Goal: Information Seeking & Learning: Learn about a topic

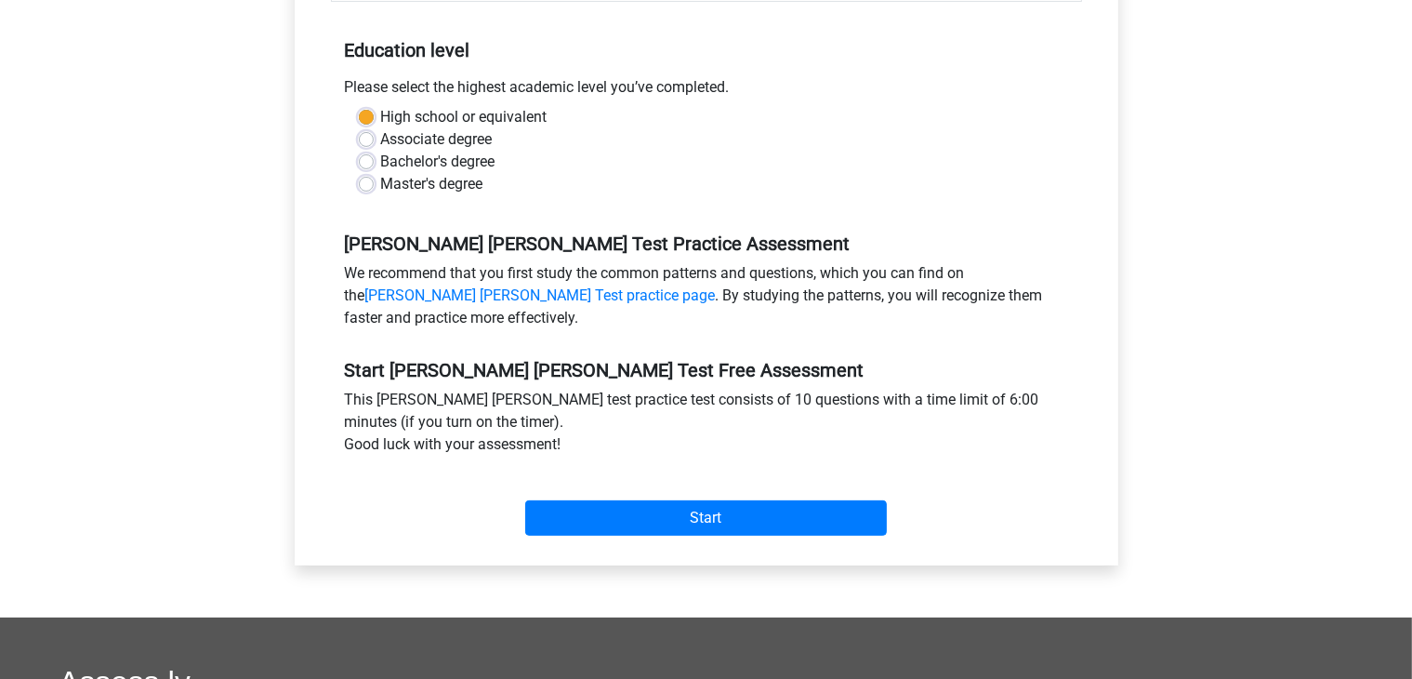
scroll to position [398, 0]
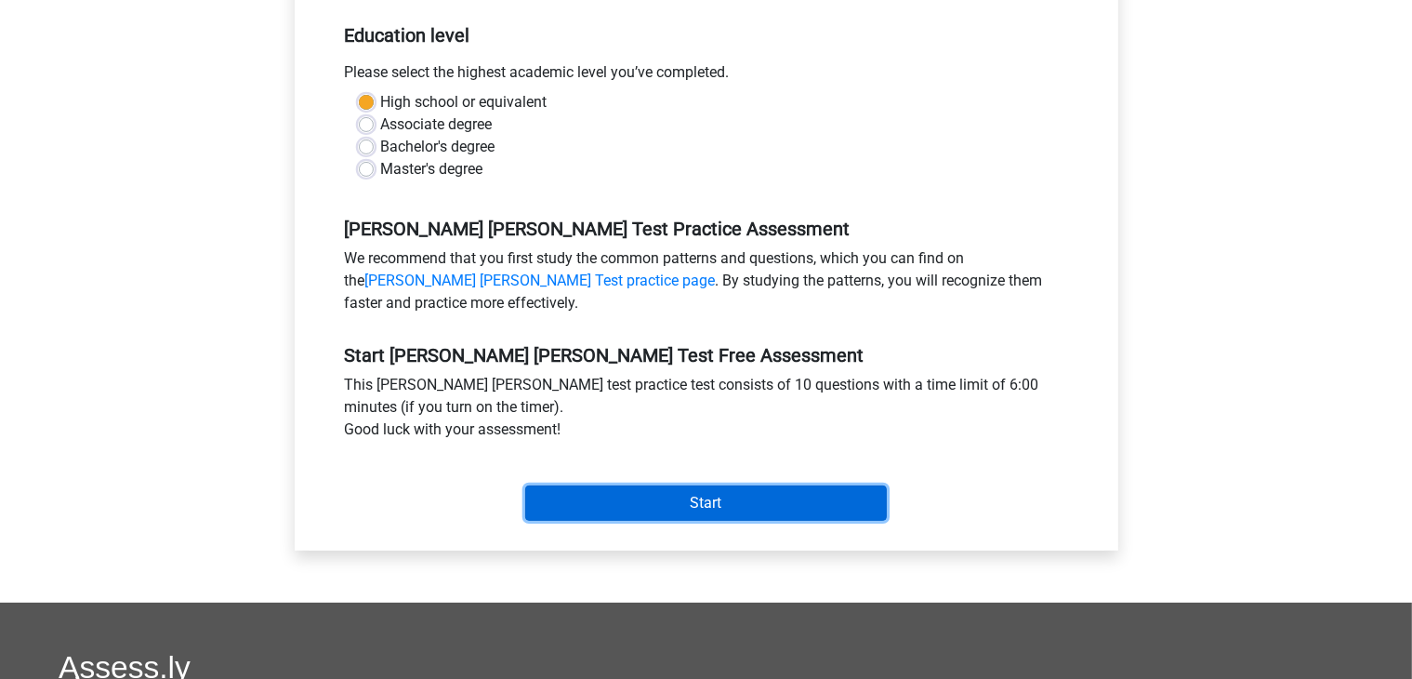
click at [709, 485] on input "Start" at bounding box center [706, 502] width 362 height 35
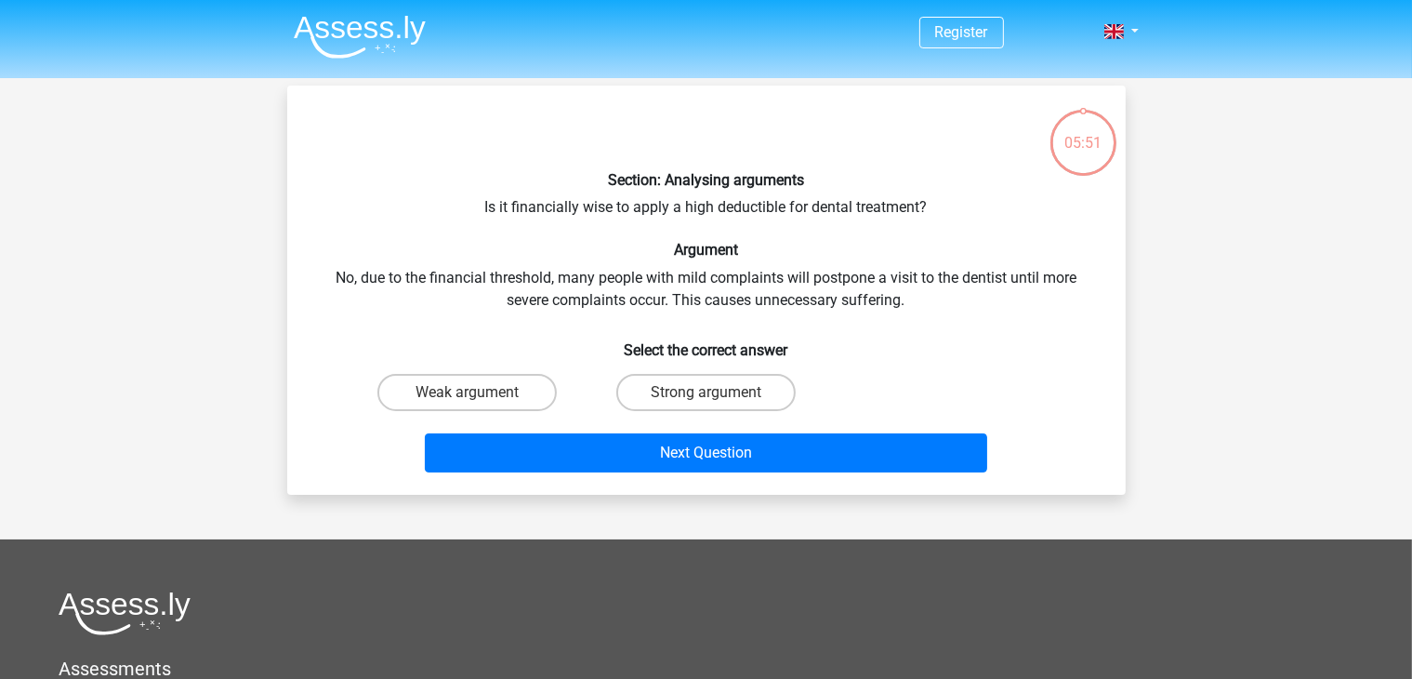
click at [472, 393] on input "Weak argument" at bounding box center [473, 398] width 12 height 12
radio input "true"
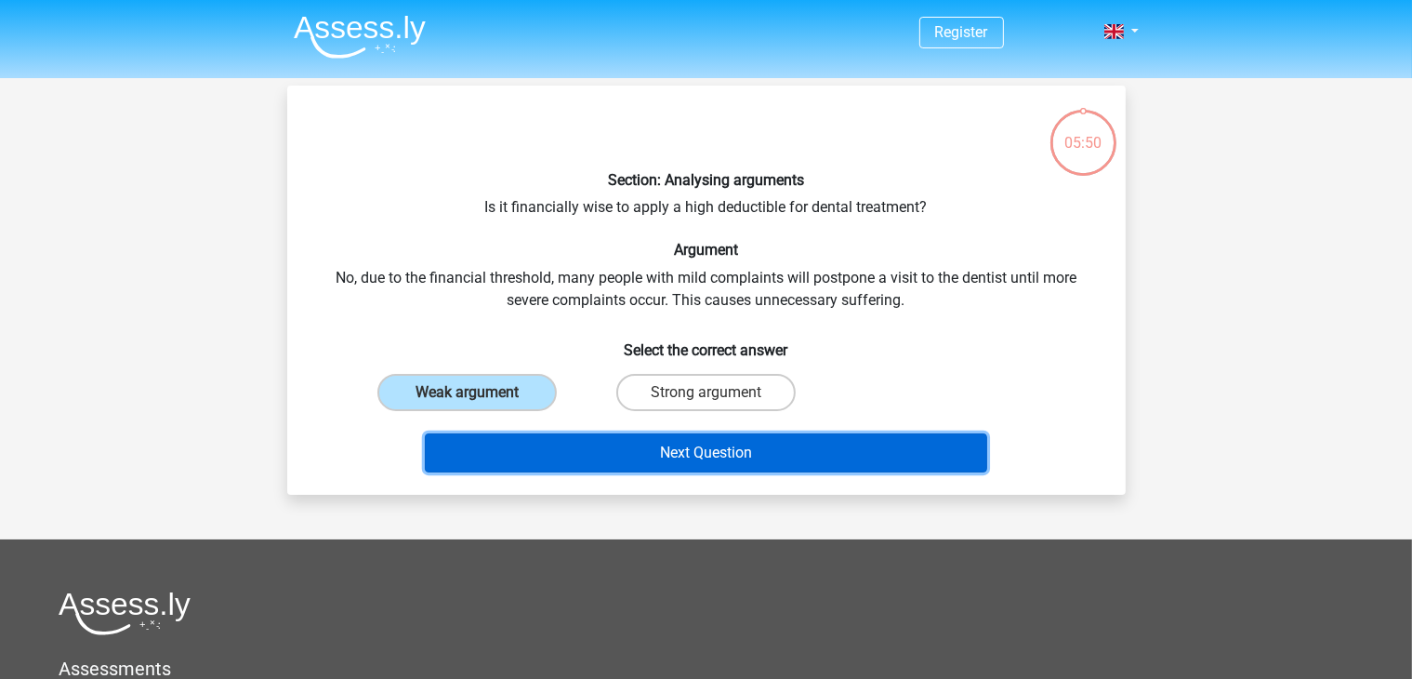
click at [641, 443] on button "Next Question" at bounding box center [706, 452] width 562 height 39
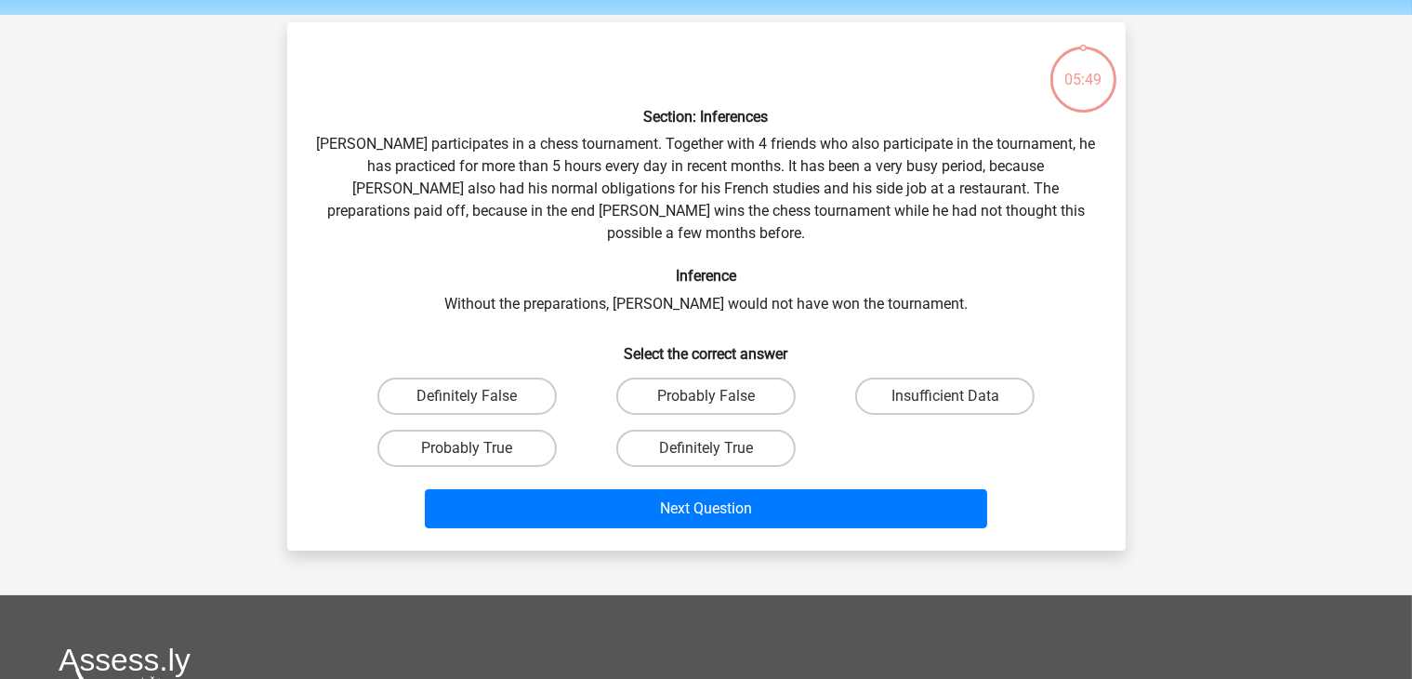
scroll to position [86, 0]
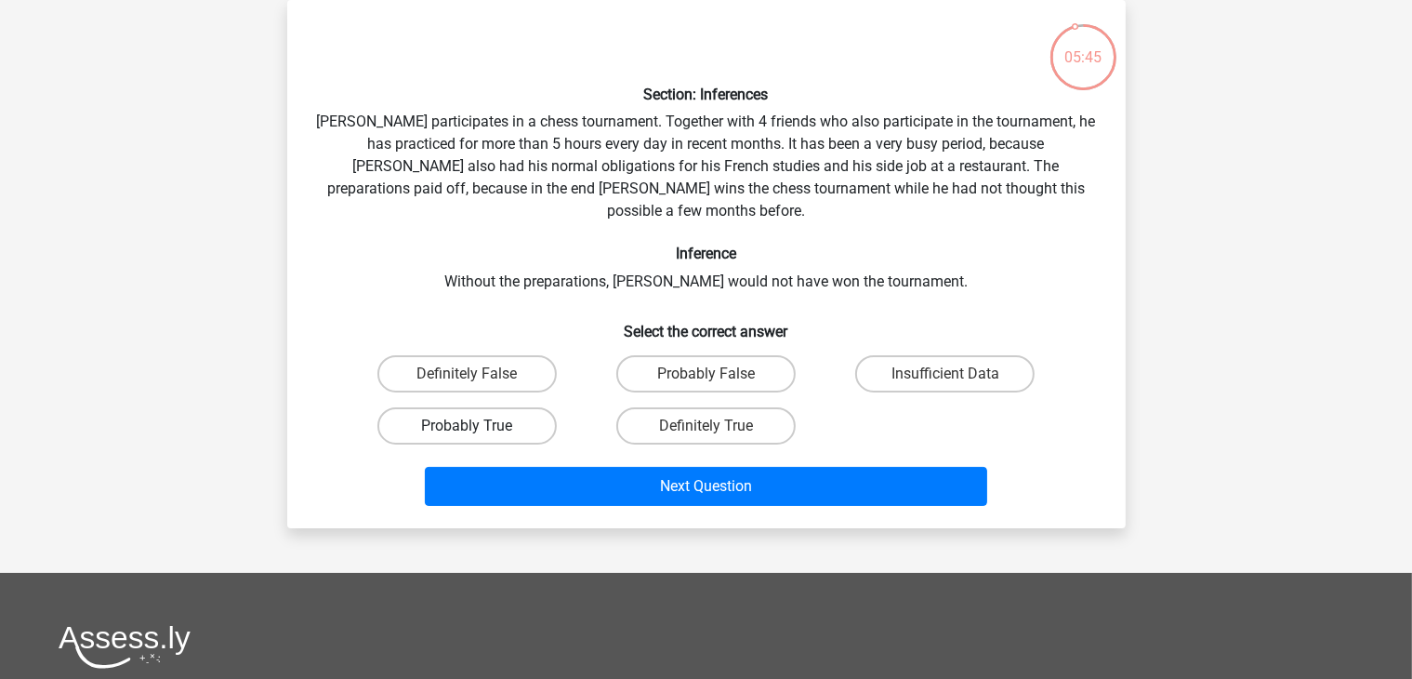
click at [534, 407] on label "Probably True" at bounding box center [466, 425] width 179 height 37
click at [479, 426] on input "Probably True" at bounding box center [473, 432] width 12 height 12
radio input "true"
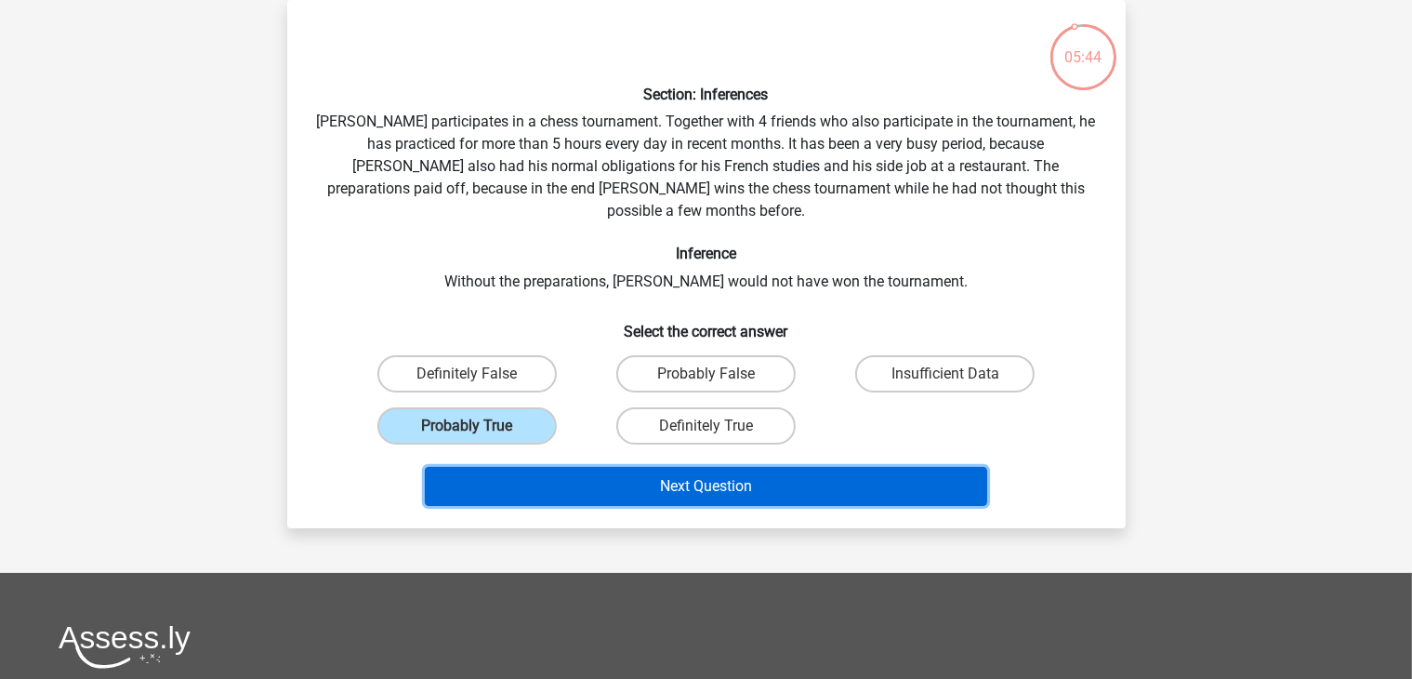
click at [682, 467] on button "Next Question" at bounding box center [706, 486] width 562 height 39
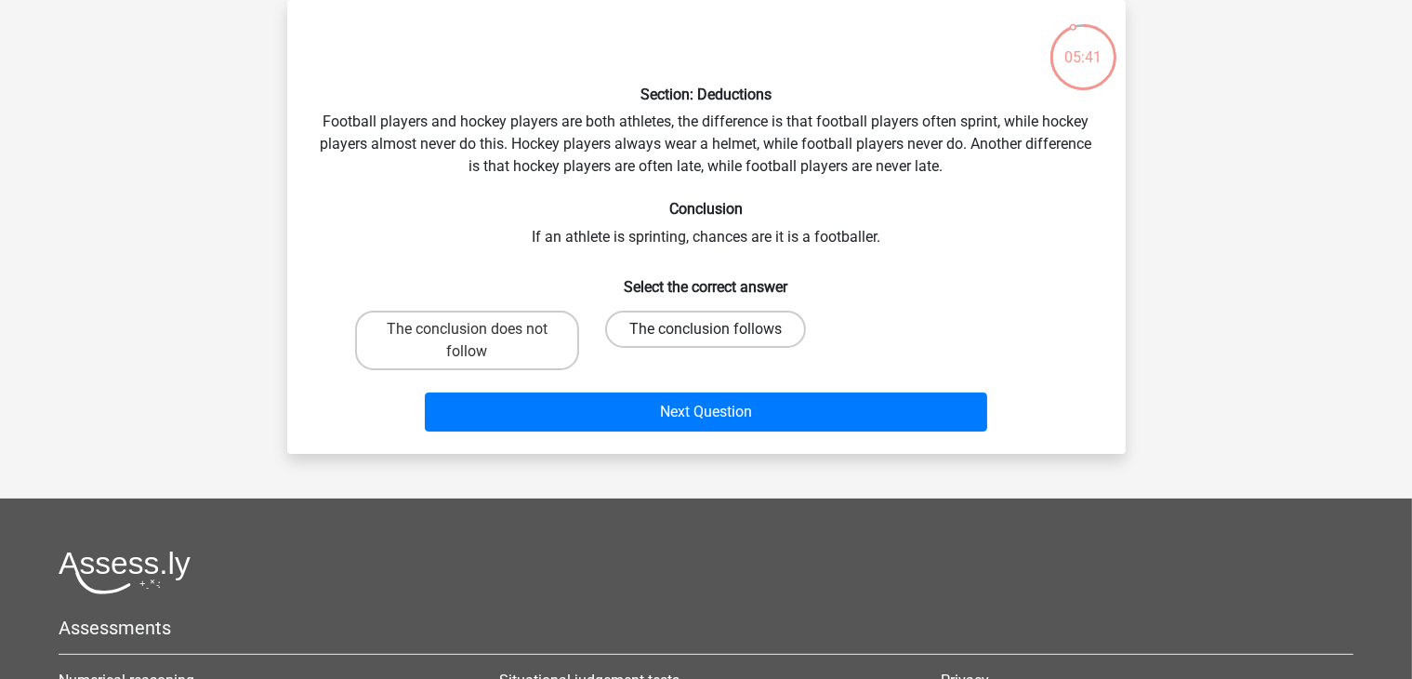
click at [670, 324] on label "The conclusion follows" at bounding box center [705, 329] width 201 height 37
click at [706, 329] on input "The conclusion follows" at bounding box center [712, 335] width 12 height 12
radio input "true"
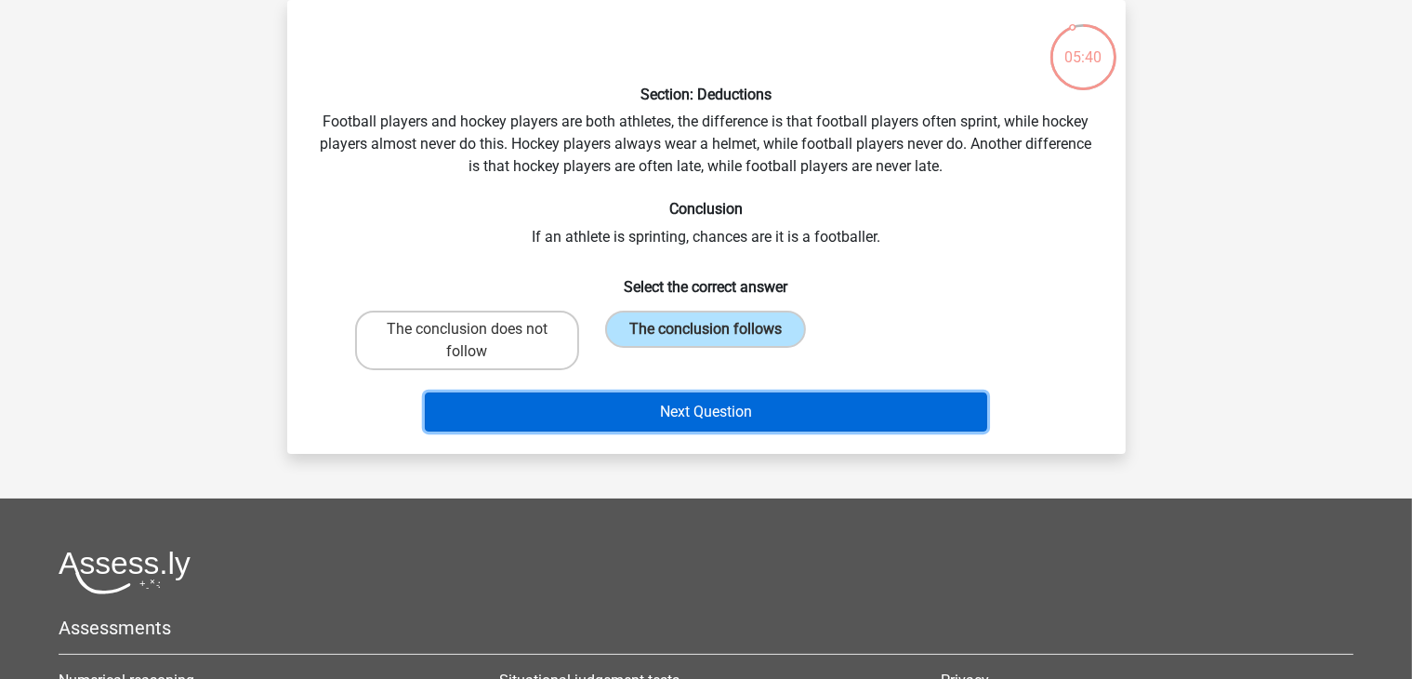
click at [688, 410] on button "Next Question" at bounding box center [706, 411] width 562 height 39
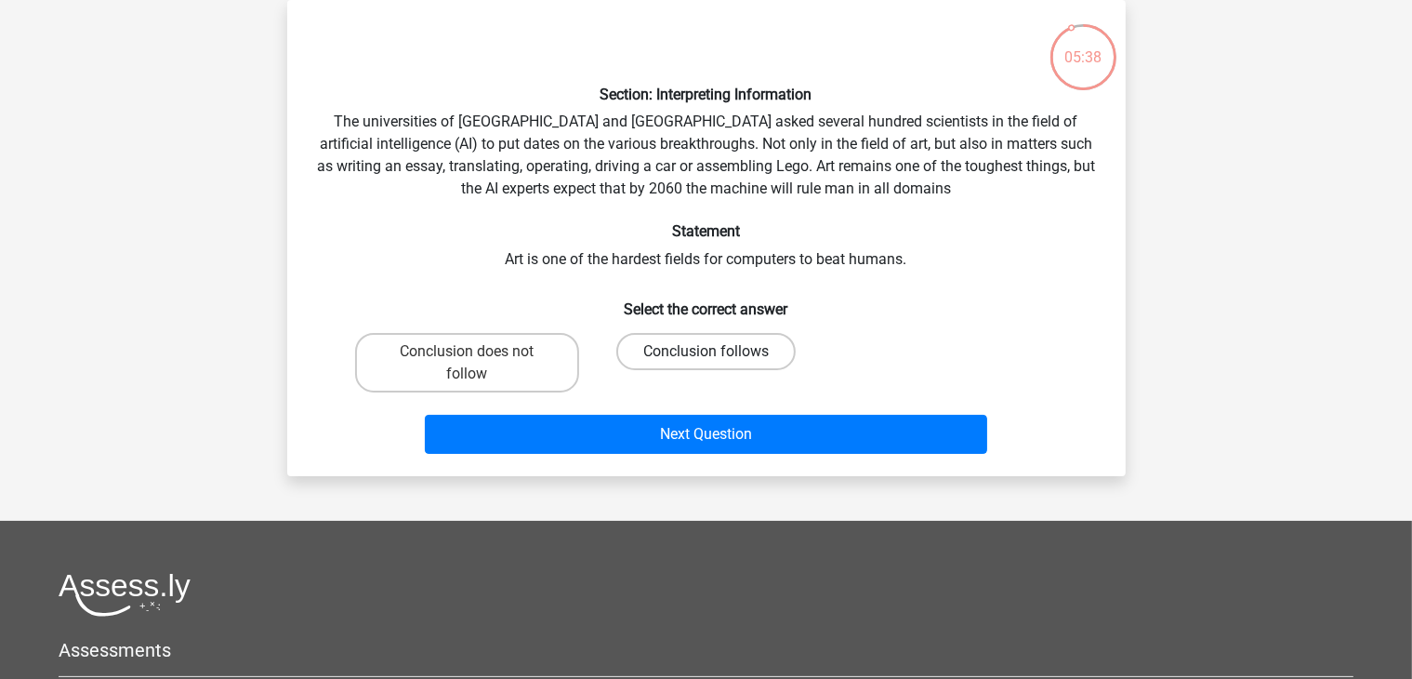
click at [648, 363] on label "Conclusion follows" at bounding box center [705, 351] width 179 height 37
click at [706, 363] on input "Conclusion follows" at bounding box center [712, 357] width 12 height 12
radio input "true"
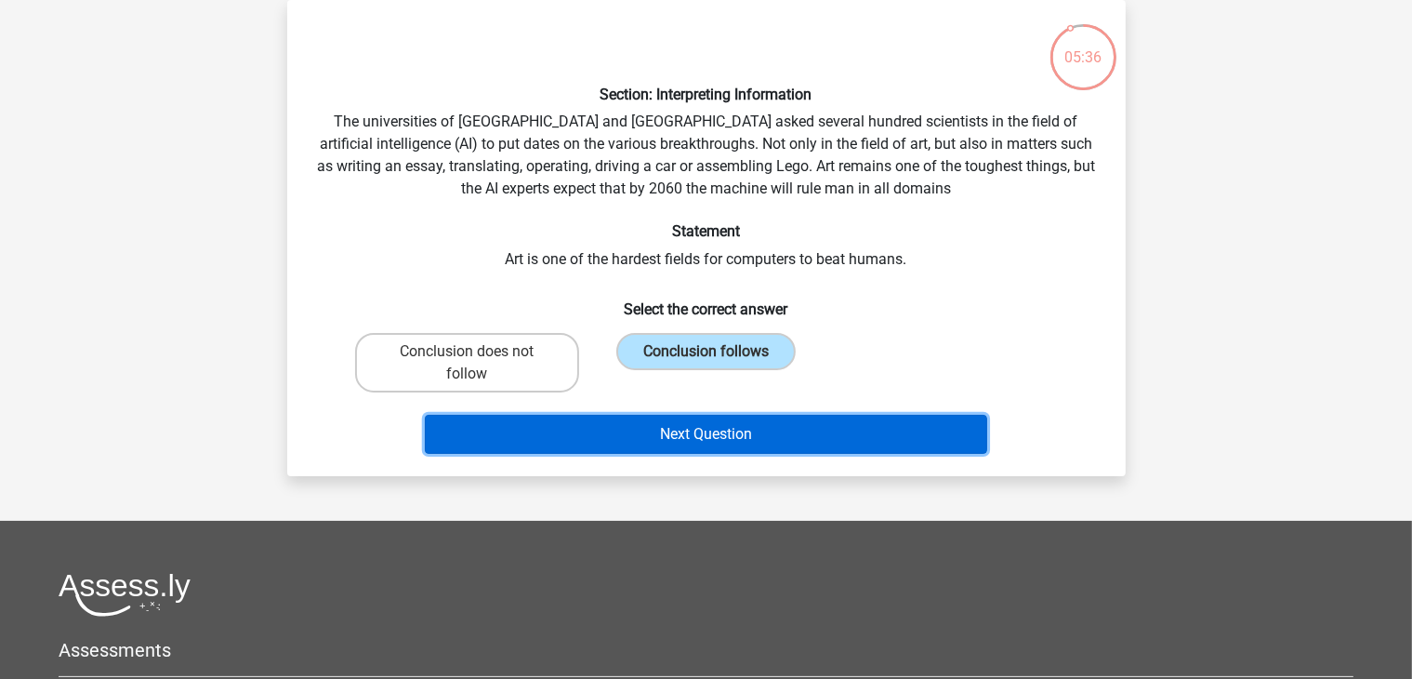
click at [665, 433] on button "Next Question" at bounding box center [706, 434] width 562 height 39
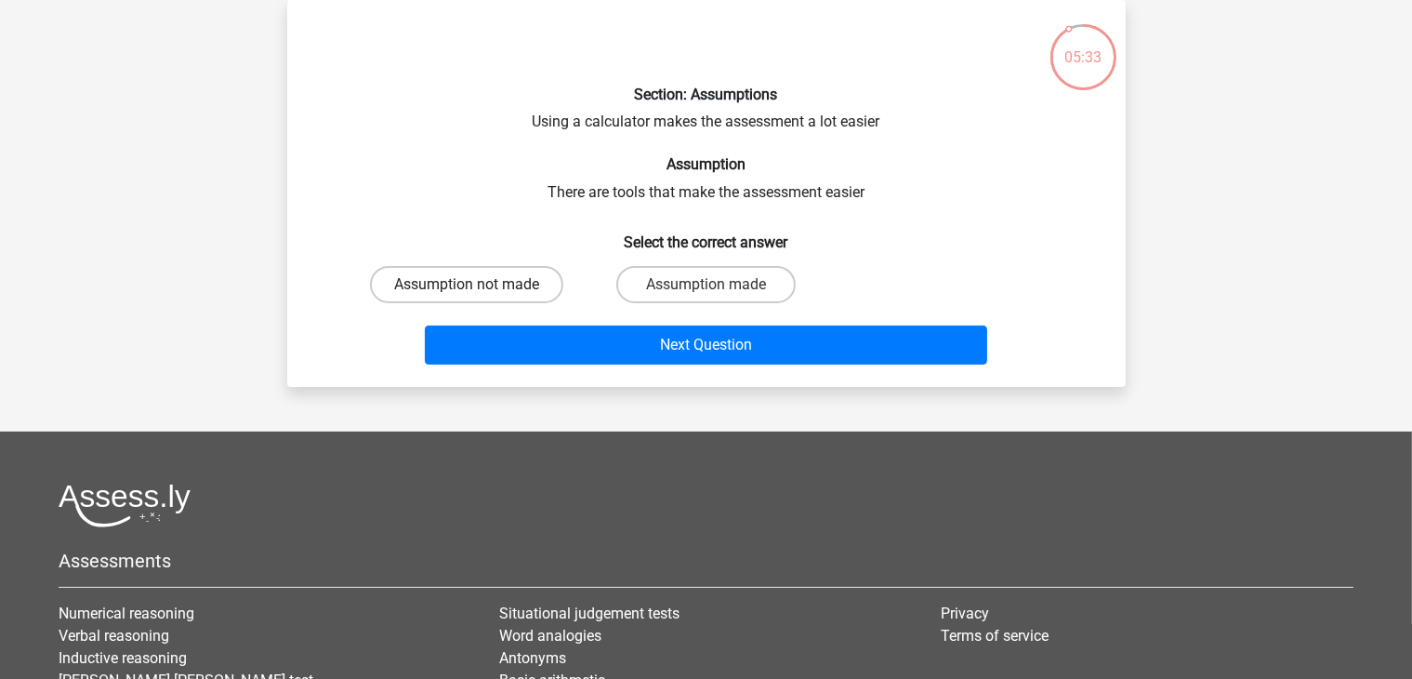
click at [542, 290] on label "Assumption not made" at bounding box center [466, 284] width 193 height 37
click at [479, 290] on input "Assumption not made" at bounding box center [473, 291] width 12 height 12
radio input "true"
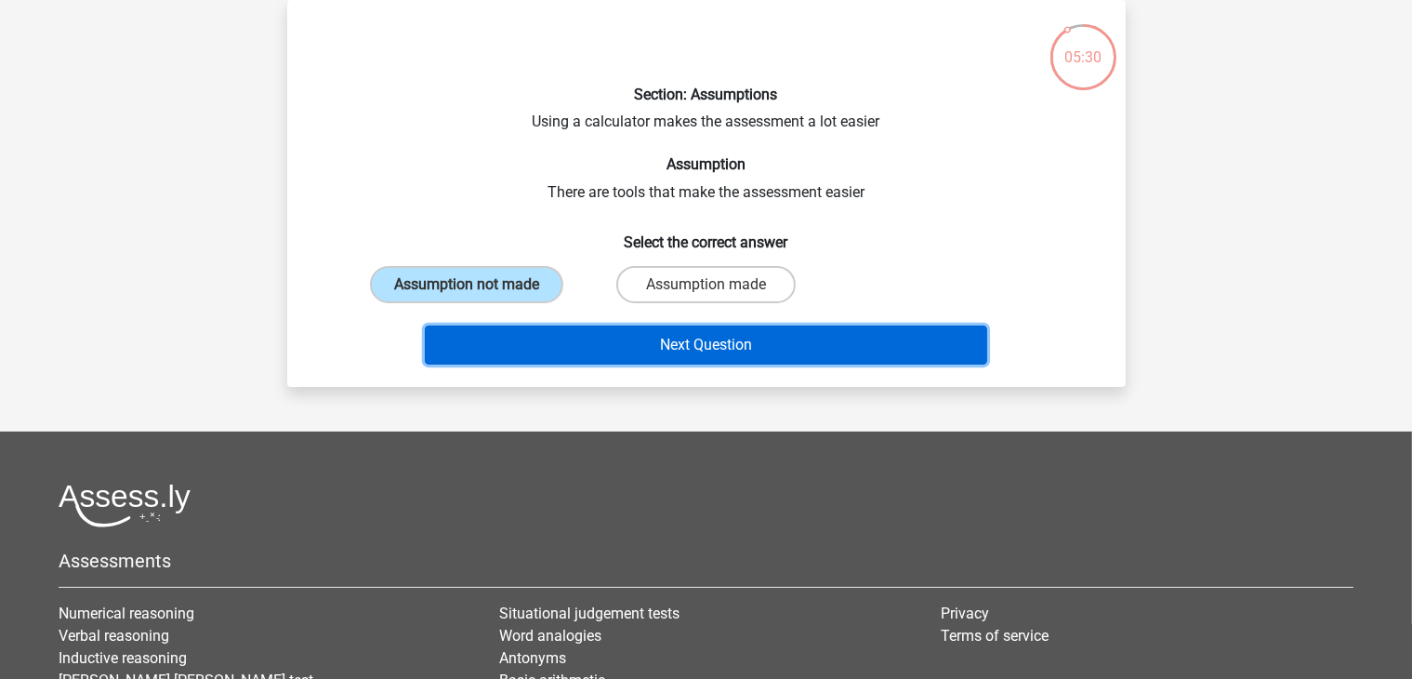
drag, startPoint x: 696, startPoint y: 331, endPoint x: 652, endPoint y: 119, distance: 216.6
click at [653, 114] on div "Section: Assumptions Using a calculator makes the assessment a lot easier Assum…" at bounding box center [707, 193] width 824 height 357
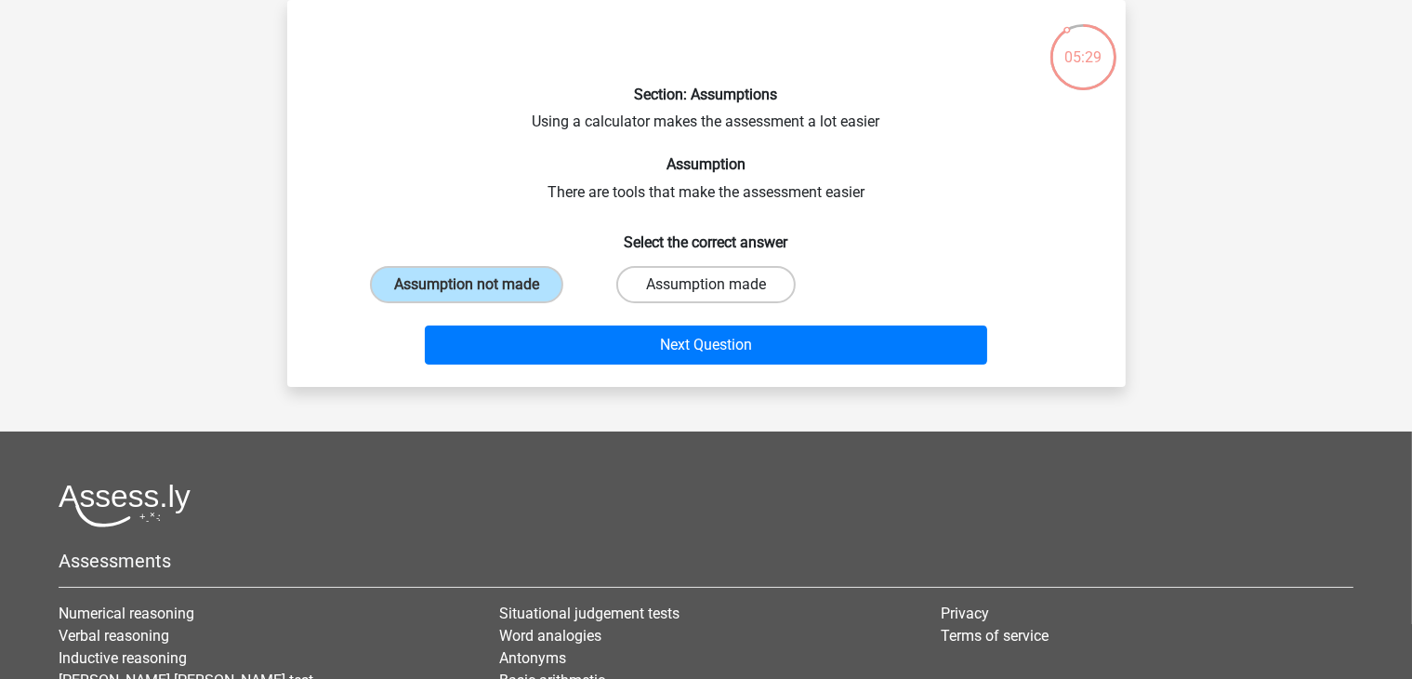
click at [692, 280] on label "Assumption made" at bounding box center [705, 284] width 179 height 37
click at [706, 285] on input "Assumption made" at bounding box center [712, 291] width 12 height 12
radio input "true"
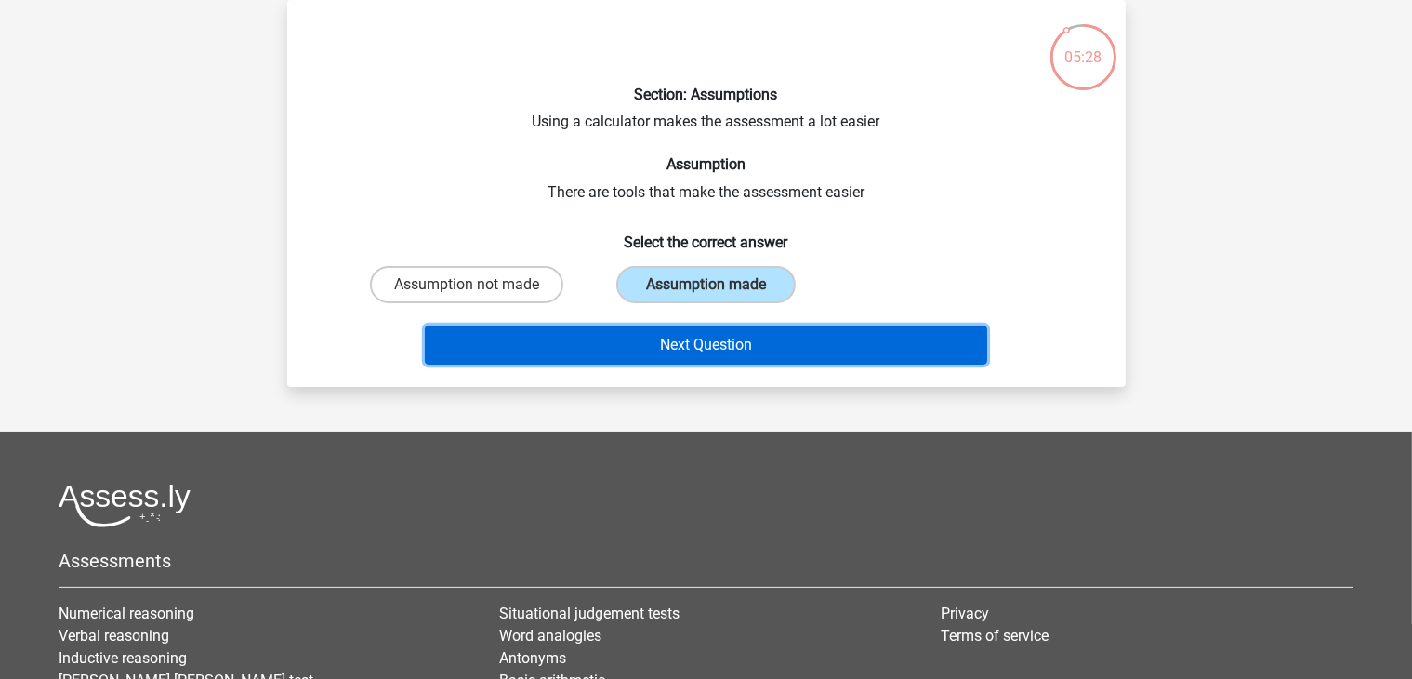
click at [670, 342] on button "Next Question" at bounding box center [706, 344] width 562 height 39
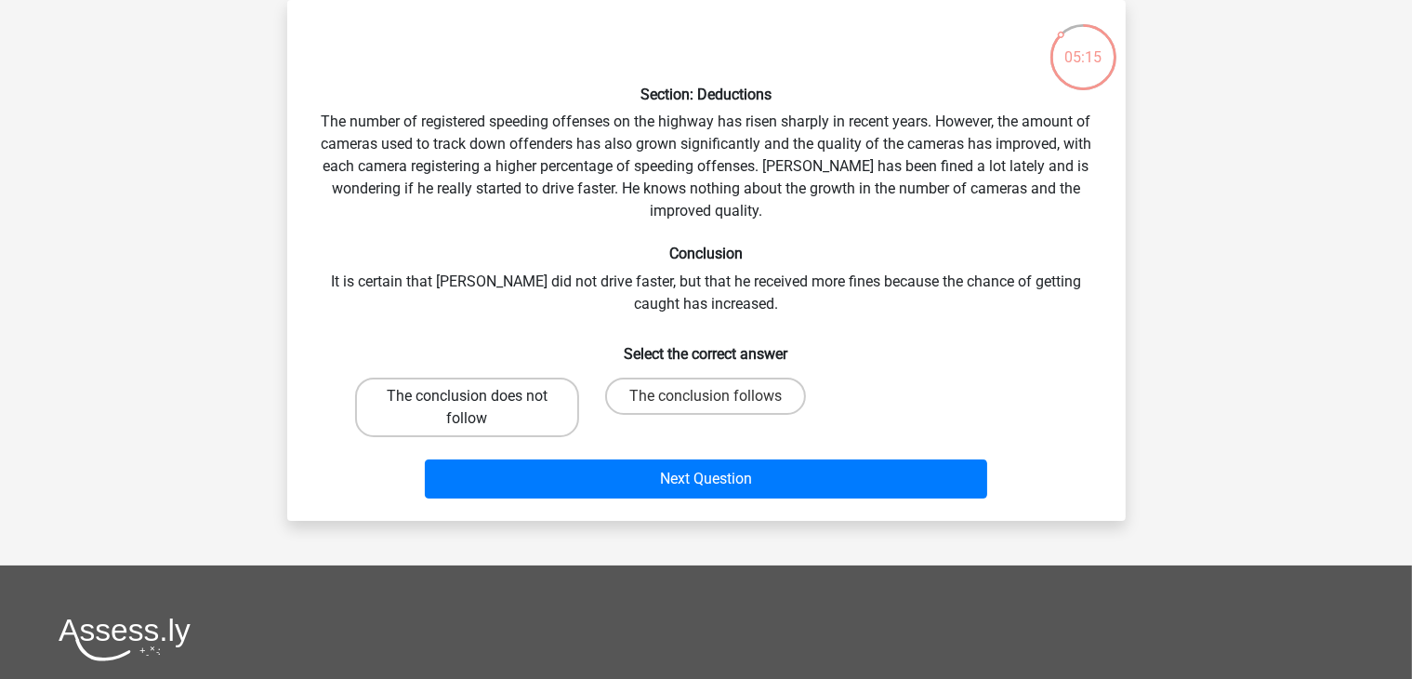
click at [420, 384] on label "The conclusion does not follow" at bounding box center [467, 407] width 224 height 60
click at [467, 396] on input "The conclusion does not follow" at bounding box center [473, 402] width 12 height 12
radio input "true"
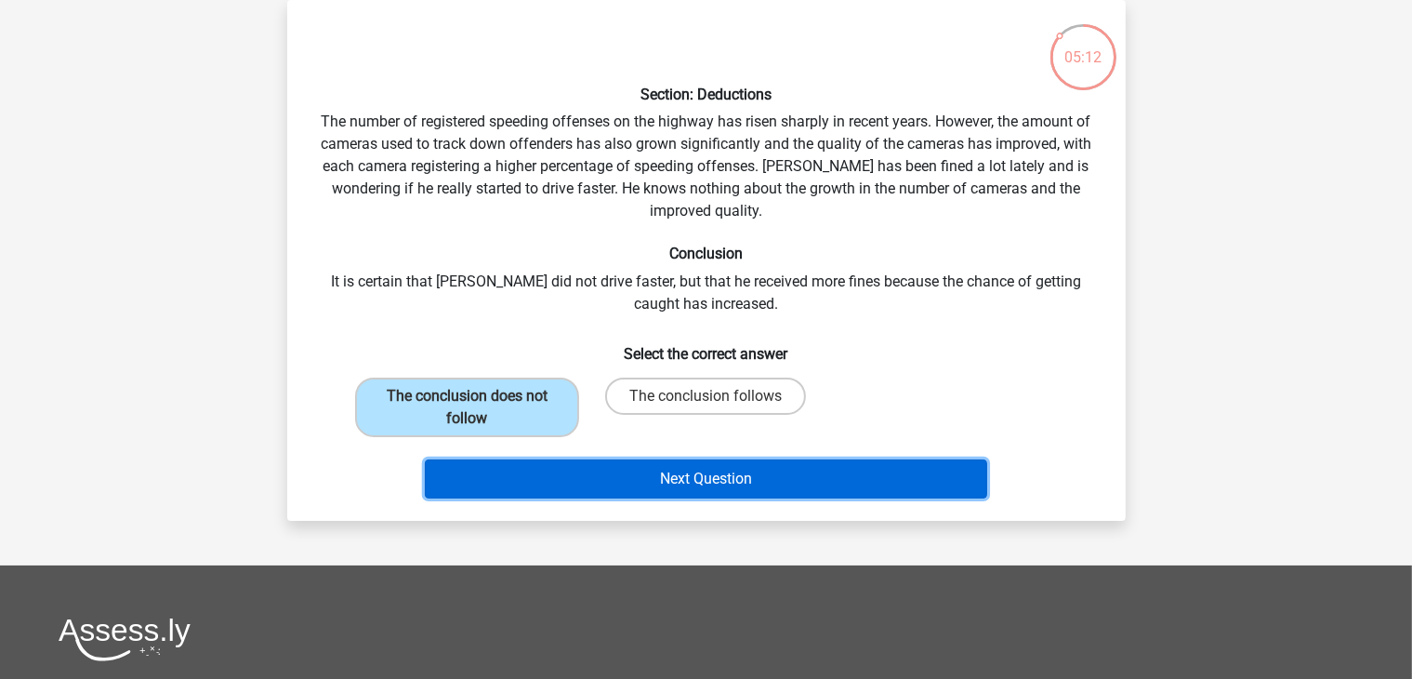
click at [607, 470] on button "Next Question" at bounding box center [706, 478] width 562 height 39
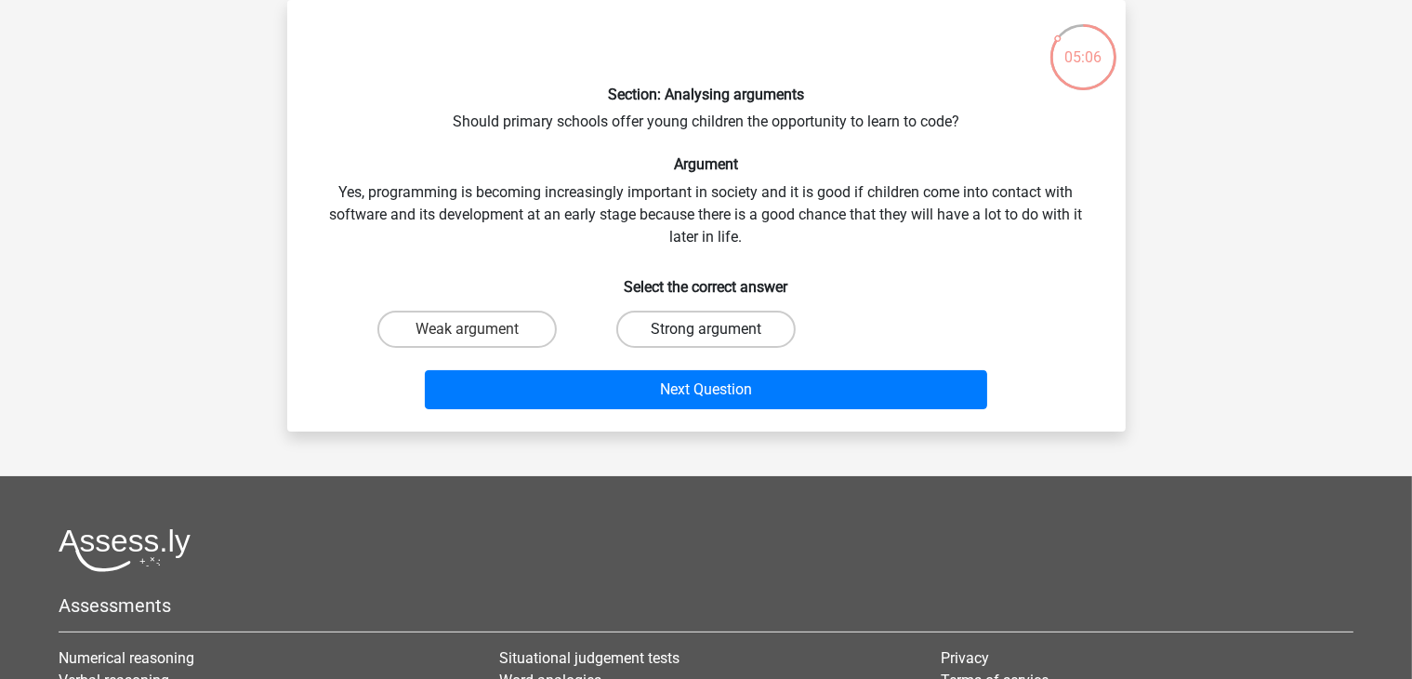
click at [726, 312] on label "Strong argument" at bounding box center [705, 329] width 179 height 37
click at [718, 329] on input "Strong argument" at bounding box center [712, 335] width 12 height 12
radio input "true"
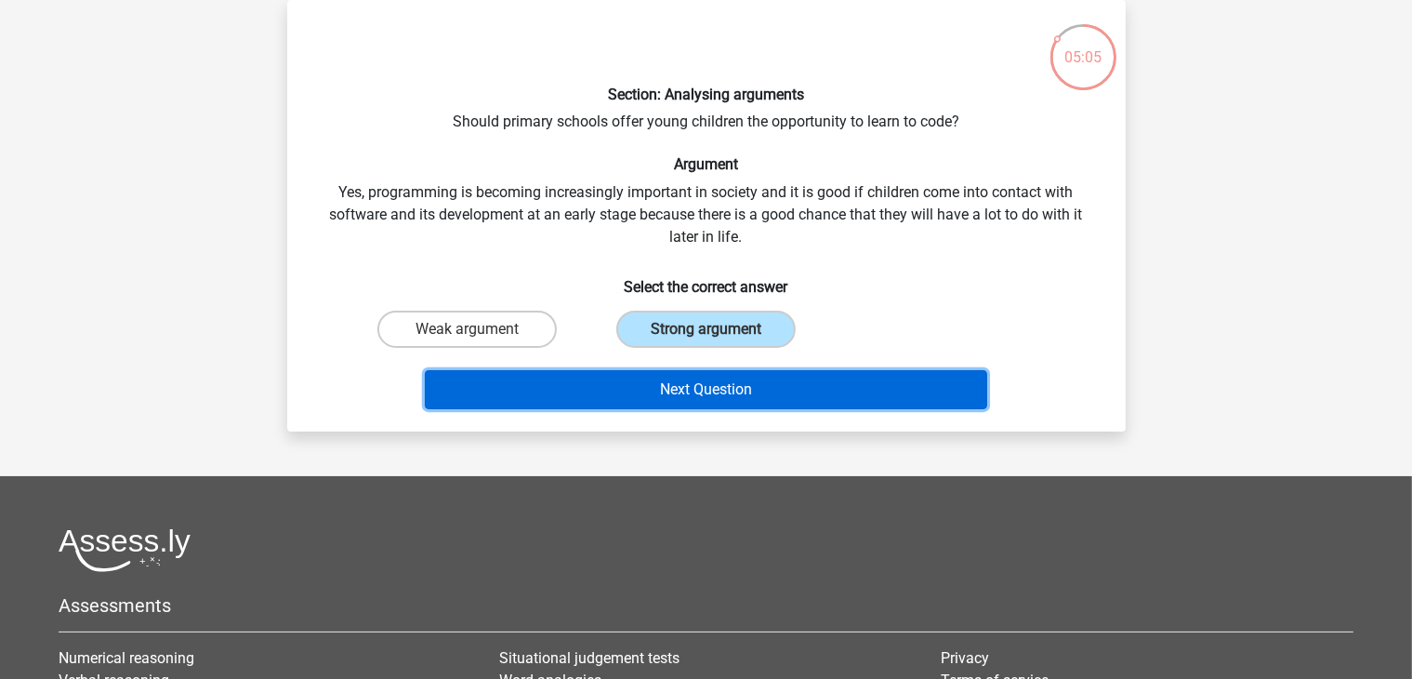
click at [732, 377] on button "Next Question" at bounding box center [706, 389] width 562 height 39
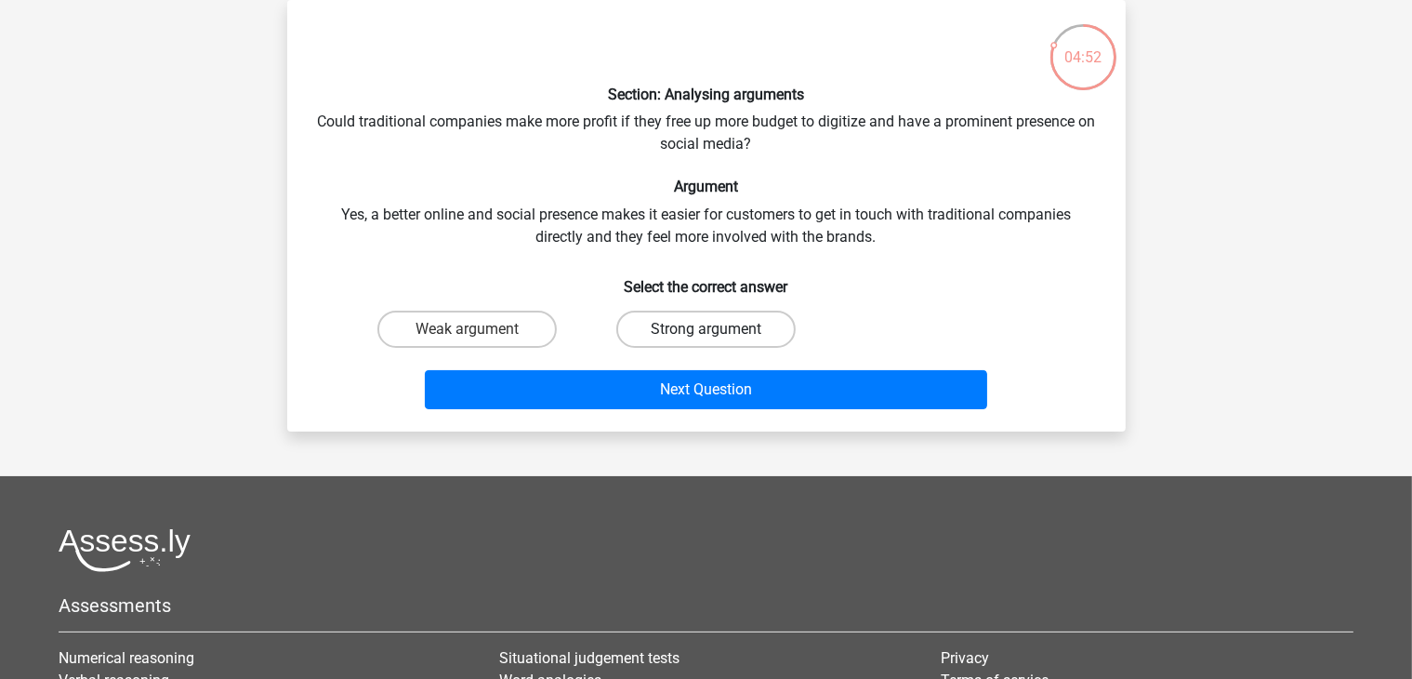
click at [656, 328] on label "Strong argument" at bounding box center [705, 329] width 179 height 37
click at [706, 329] on input "Strong argument" at bounding box center [712, 335] width 12 height 12
radio input "true"
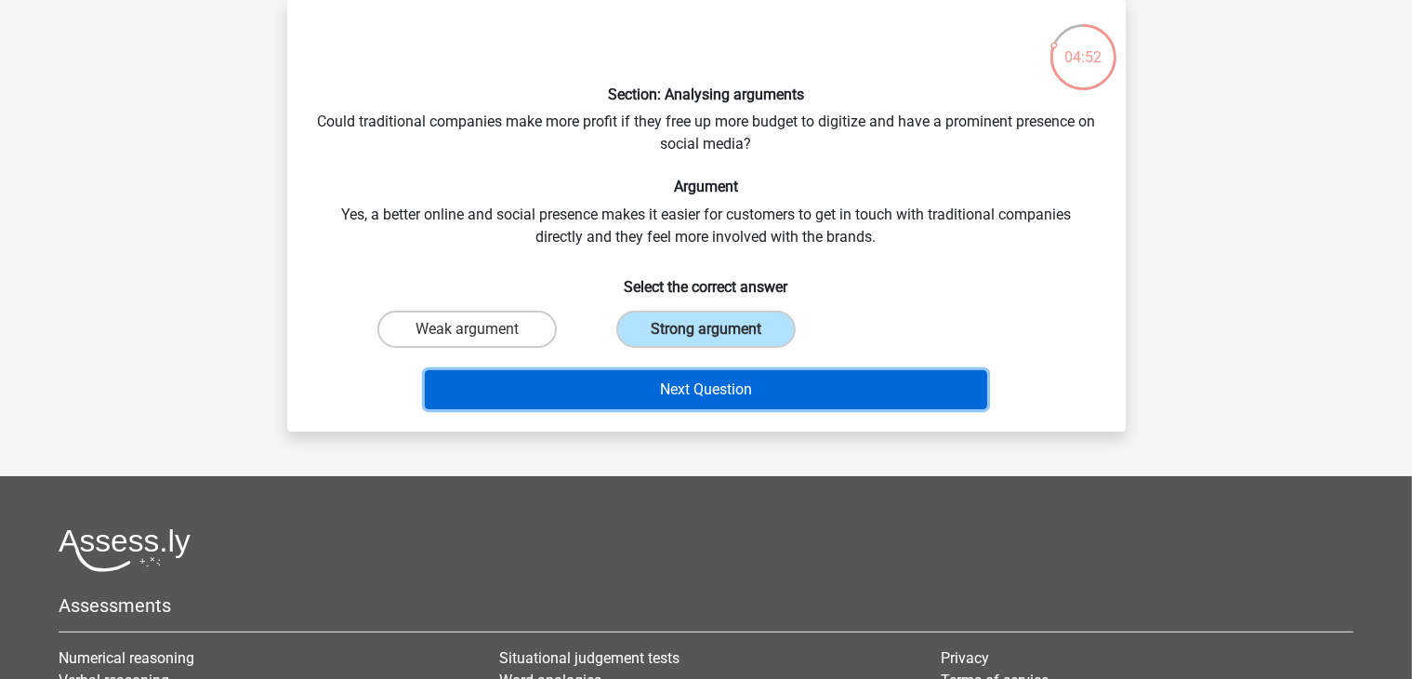
click at [666, 377] on button "Next Question" at bounding box center [706, 389] width 562 height 39
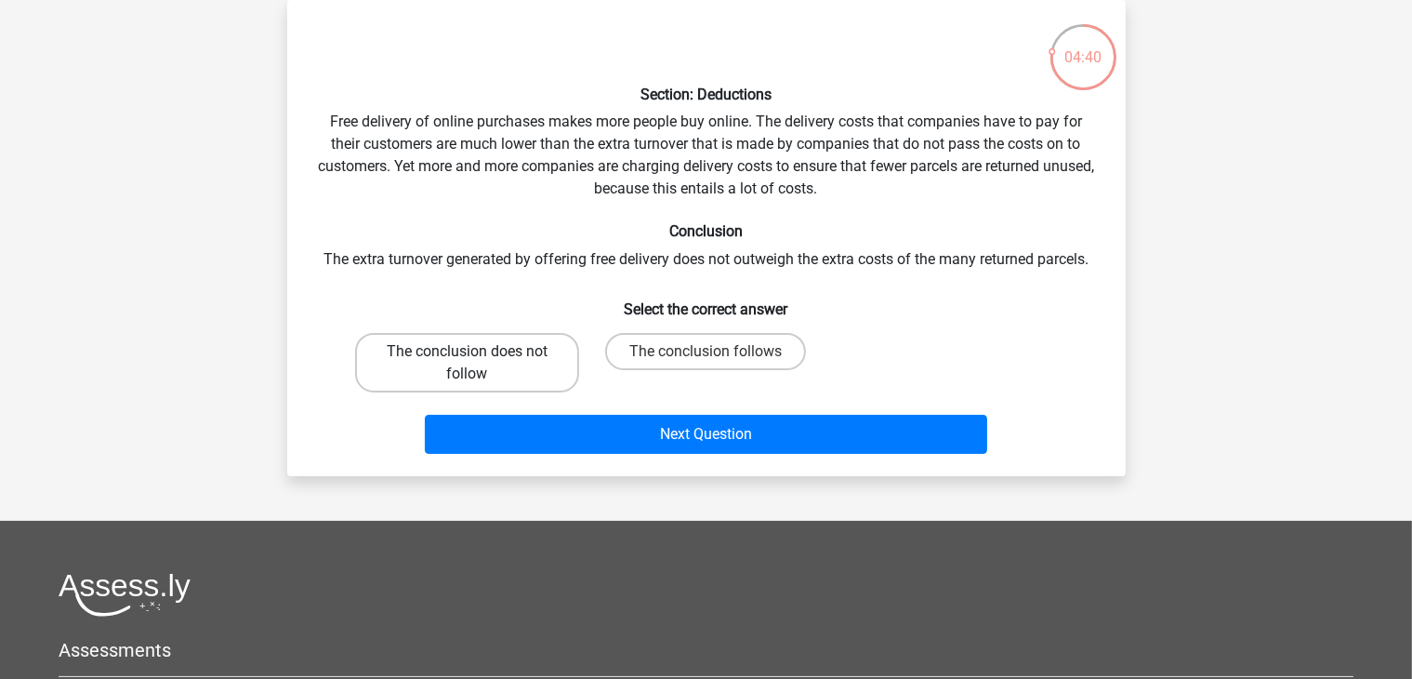
click at [476, 343] on label "The conclusion does not follow" at bounding box center [467, 363] width 224 height 60
click at [476, 351] on input "The conclusion does not follow" at bounding box center [473, 357] width 12 height 12
radio input "true"
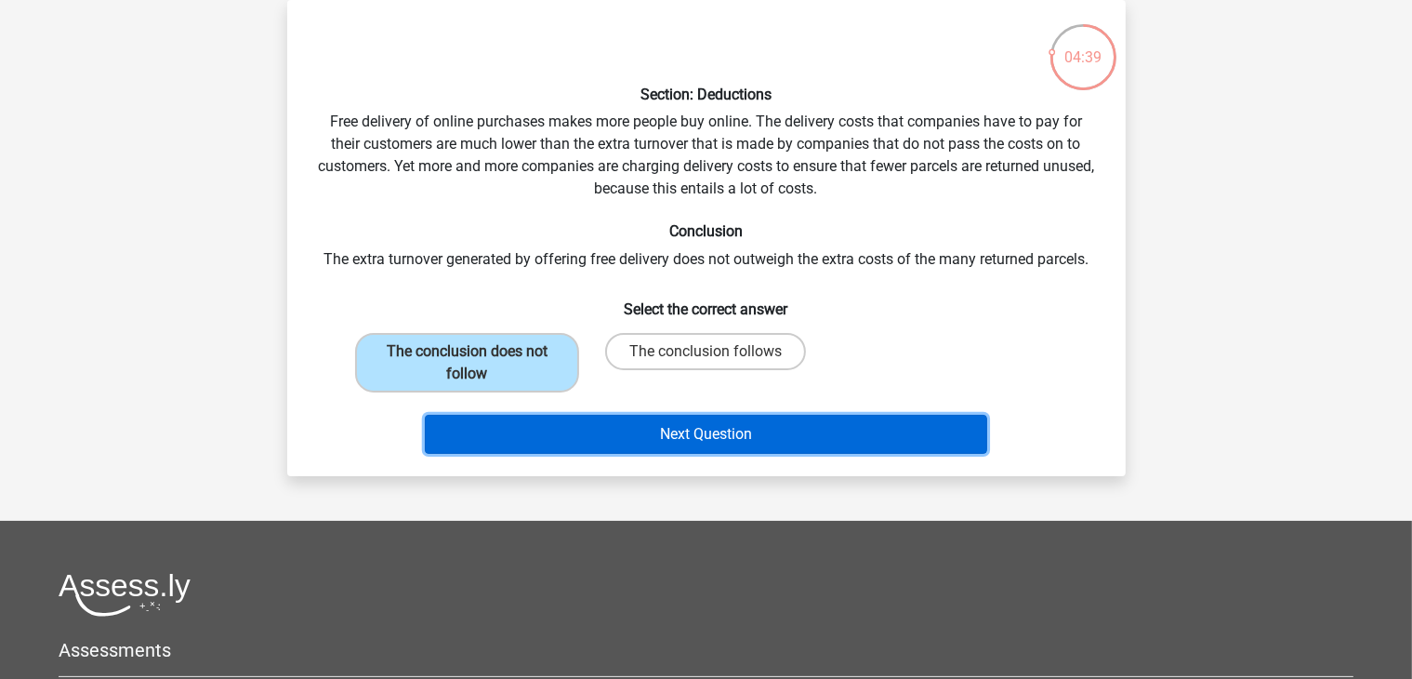
click at [588, 439] on button "Next Question" at bounding box center [706, 434] width 562 height 39
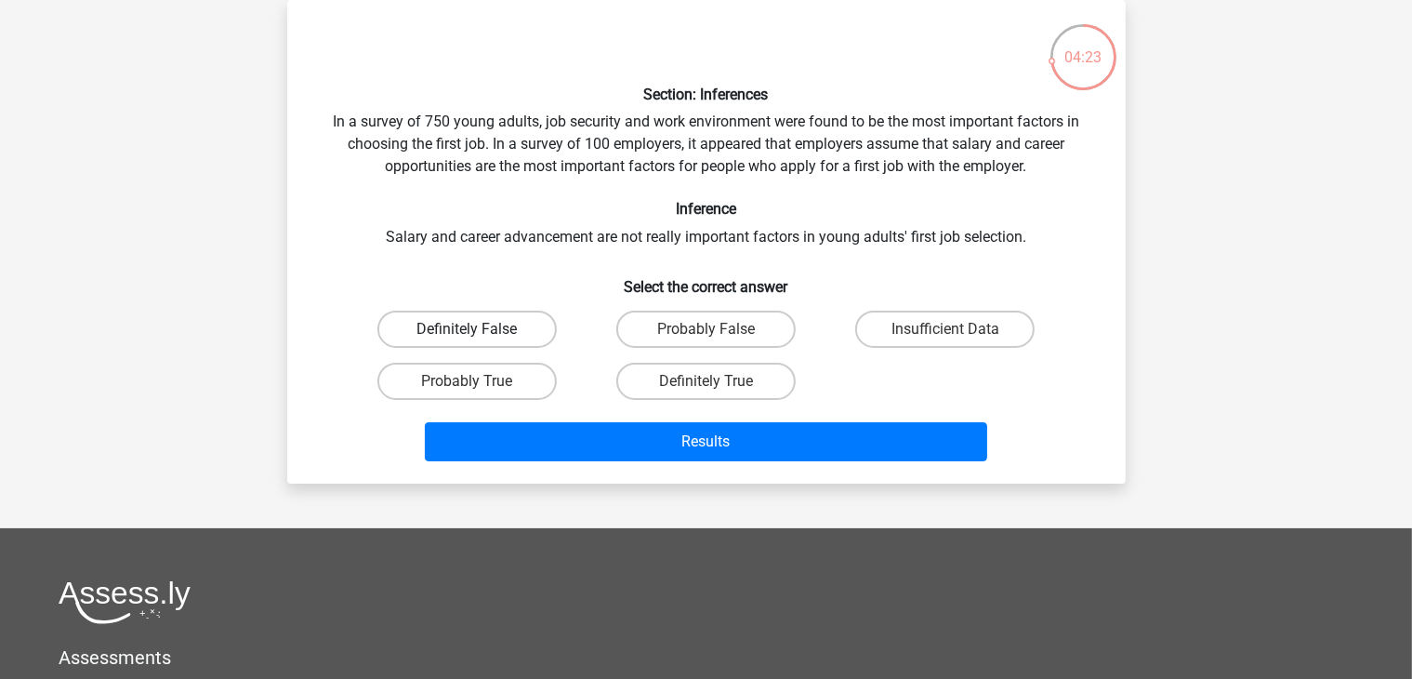
click at [469, 320] on label "Definitely False" at bounding box center [466, 329] width 179 height 37
click at [469, 329] on input "Definitely False" at bounding box center [473, 335] width 12 height 12
radio input "true"
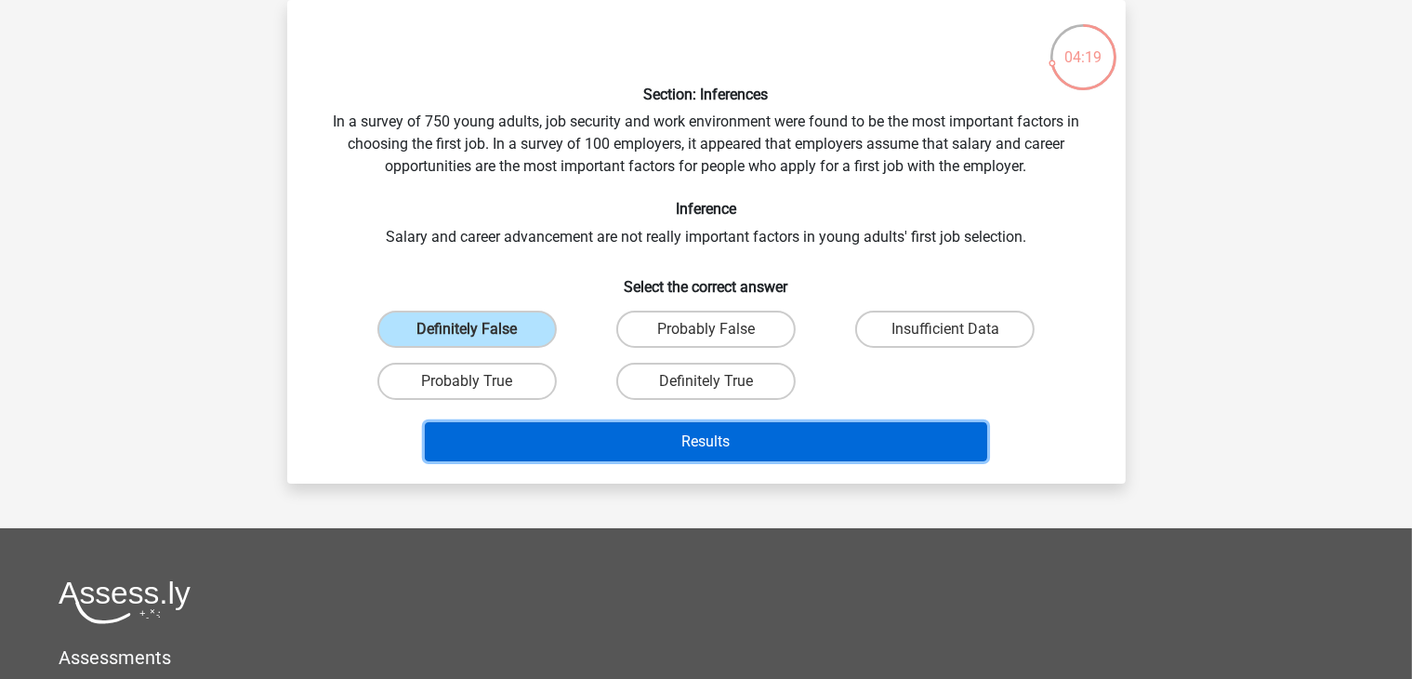
drag, startPoint x: 542, startPoint y: 444, endPoint x: 638, endPoint y: 171, distance: 289.6
click at [638, 171] on div "Section: Inferences In a survey of 750 young adults, job security and work envi…" at bounding box center [707, 242] width 824 height 454
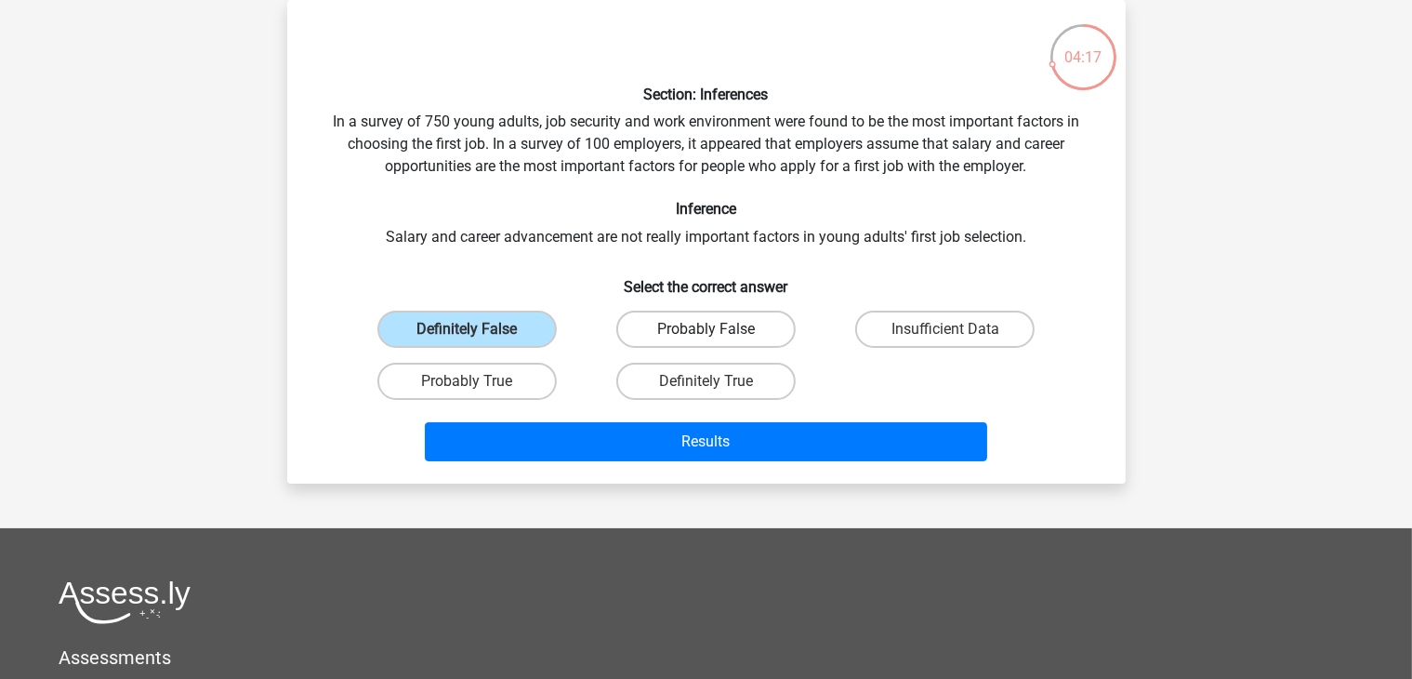
click at [655, 317] on label "Probably False" at bounding box center [705, 329] width 179 height 37
click at [706, 329] on input "Probably False" at bounding box center [712, 335] width 12 height 12
radio input "true"
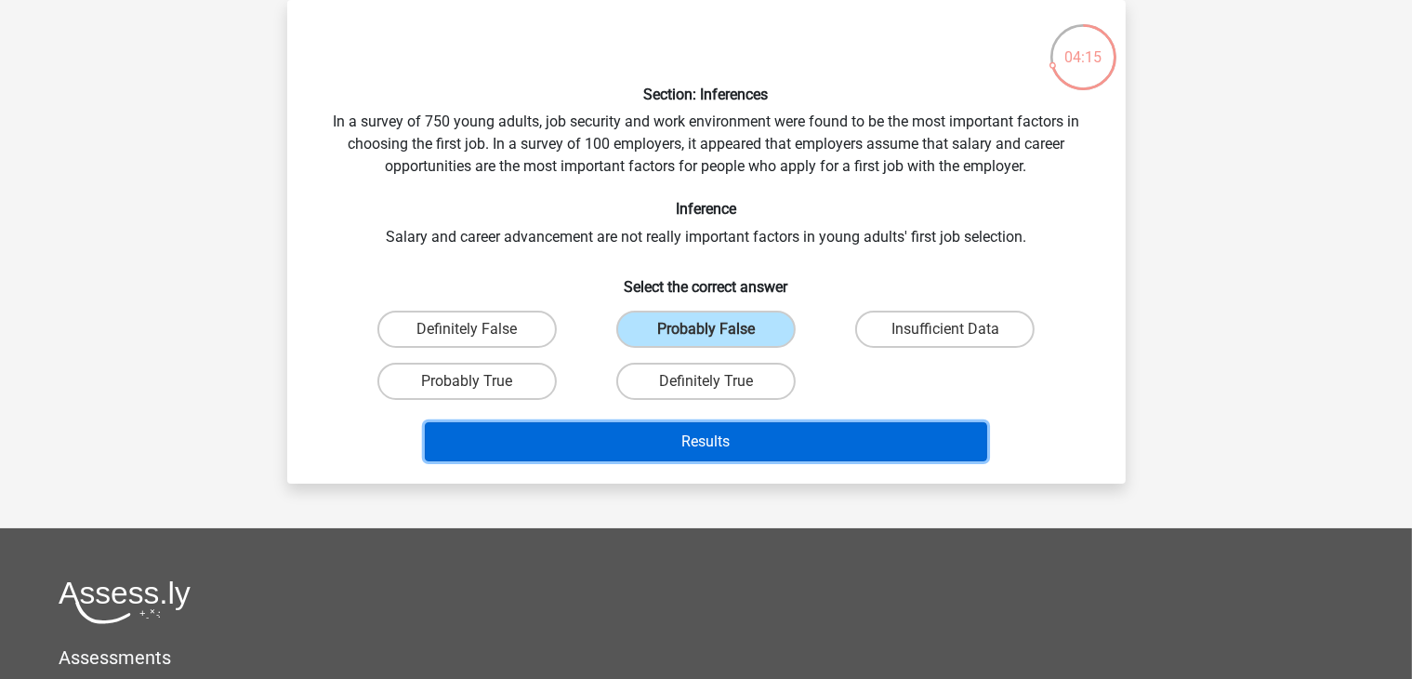
click at [637, 442] on button "Results" at bounding box center [706, 441] width 562 height 39
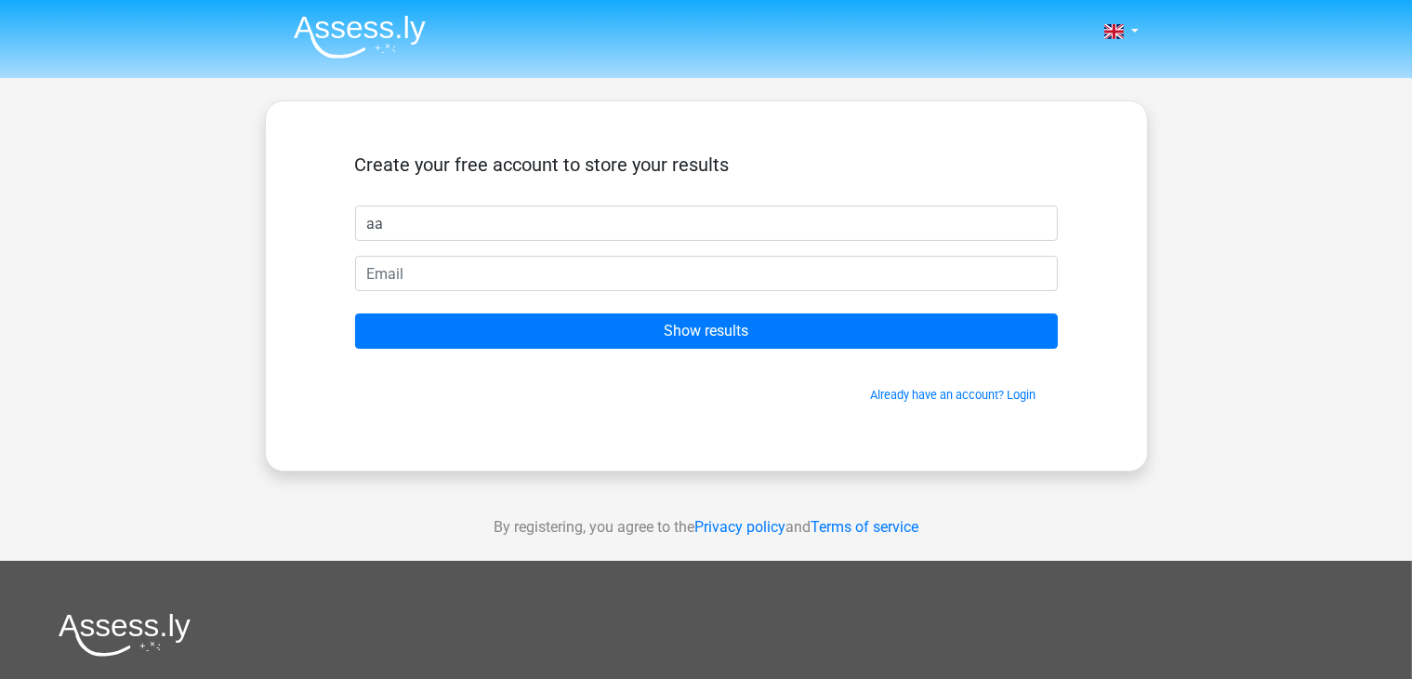
type input "aa"
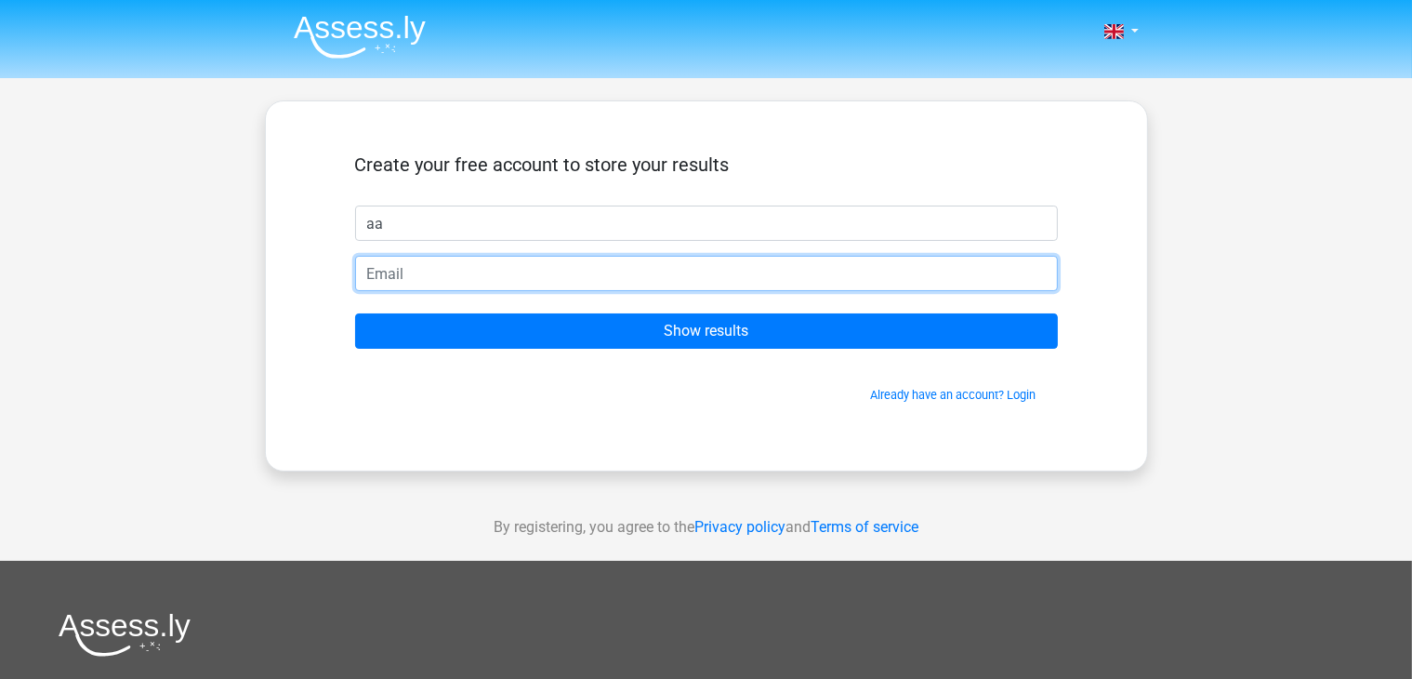
click at [424, 261] on input "email" at bounding box center [706, 273] width 703 height 35
type input "[EMAIL_ADDRESS][DOMAIN_NAME]"
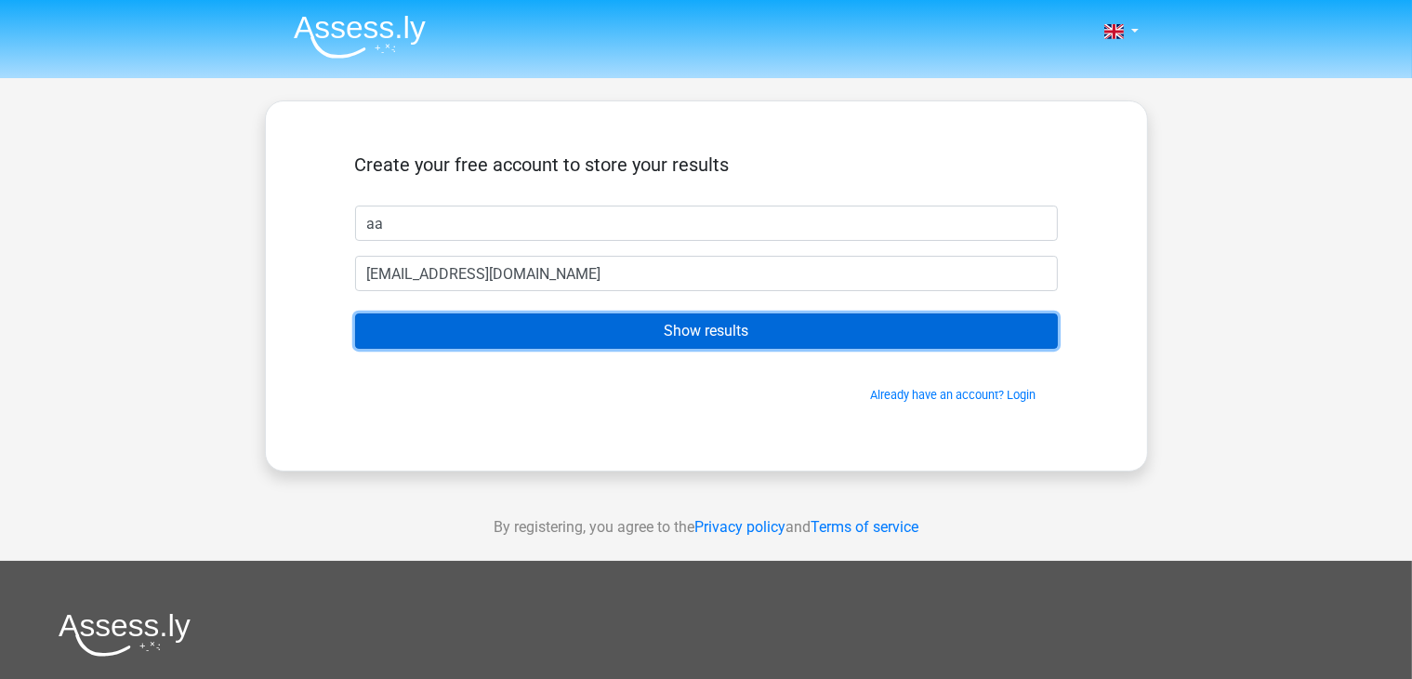
click at [590, 336] on input "Show results" at bounding box center [706, 330] width 703 height 35
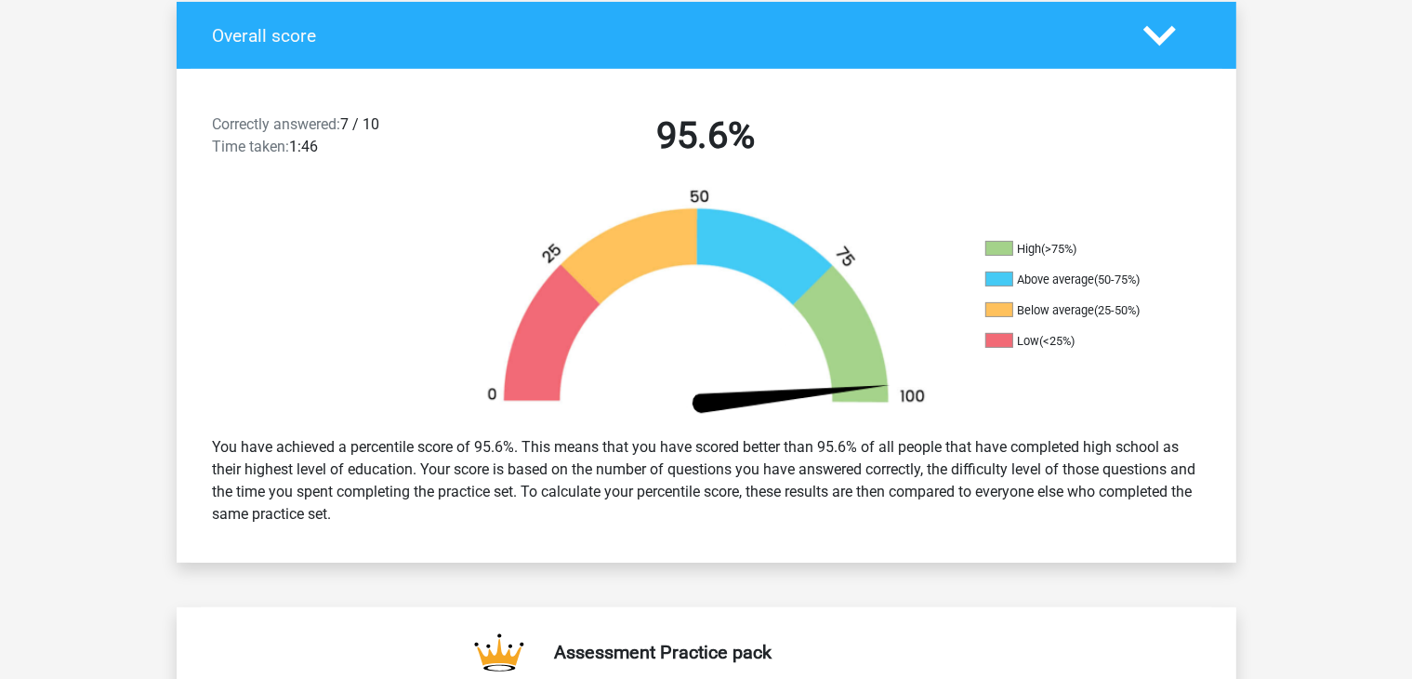
scroll to position [399, 0]
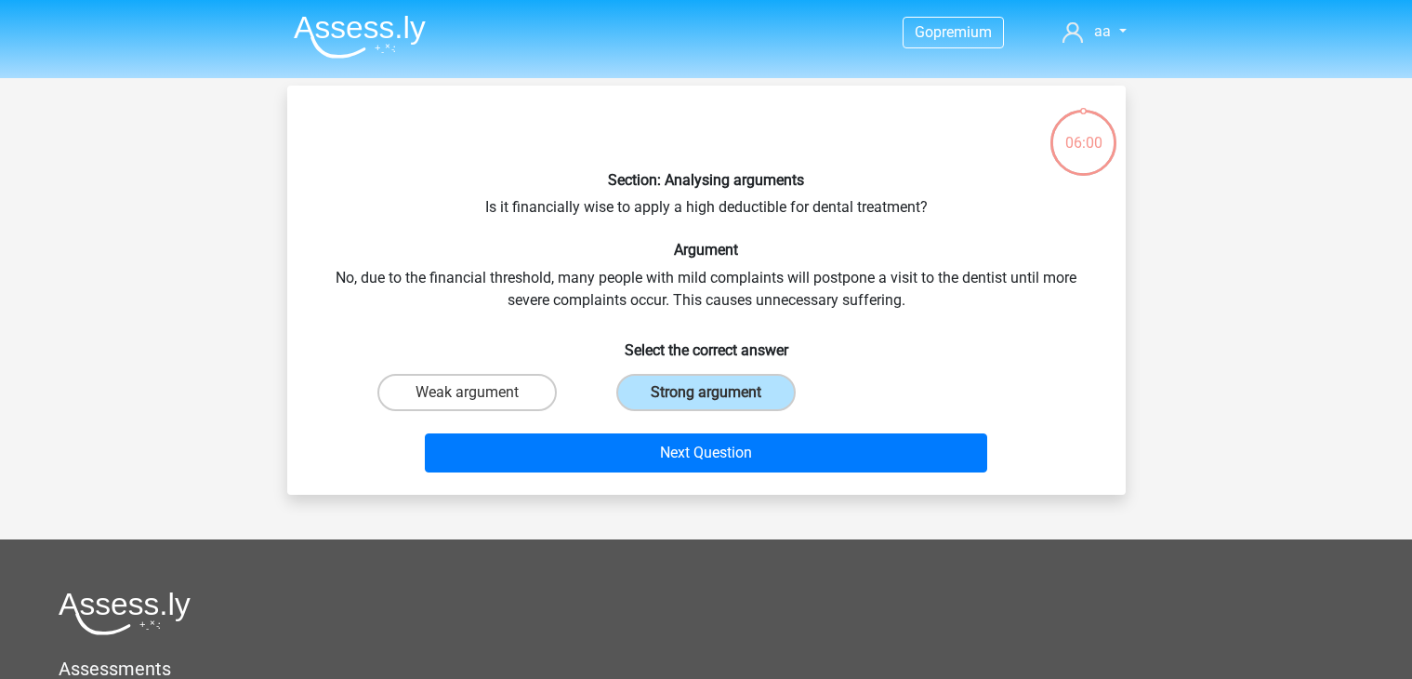
scroll to position [86, 0]
